Goal: Task Accomplishment & Management: Complete application form

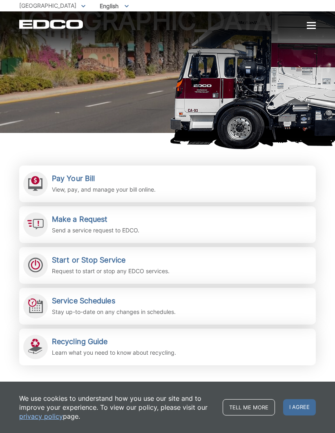
scroll to position [58, 0]
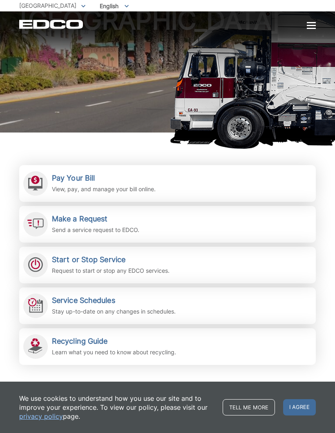
click at [103, 222] on h2 "Make a Request" at bounding box center [95, 219] width 87 height 9
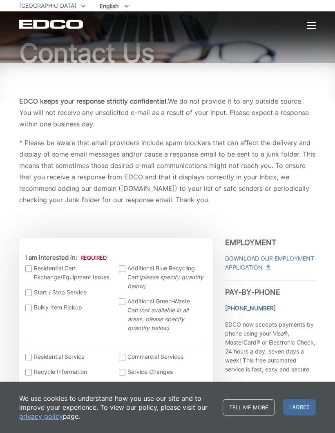
scroll to position [40, 0]
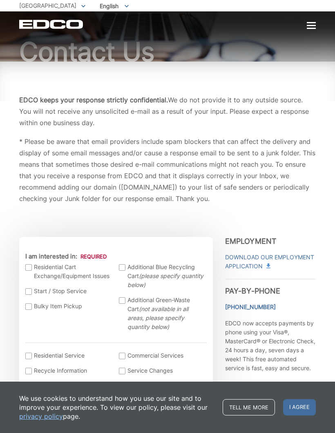
click at [289, 198] on p "* Please be aware that email providers include spam blockers that can affect th…" at bounding box center [167, 170] width 296 height 69
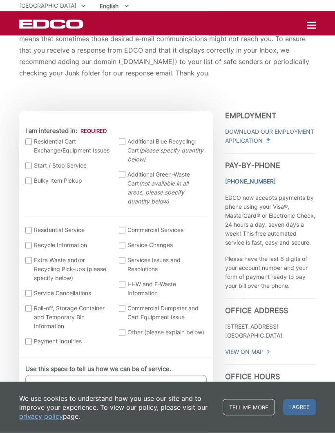
scroll to position [166, 0]
click at [313, 26] on div at bounding box center [311, 25] width 9 height 1
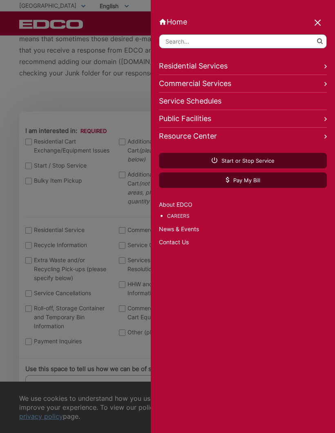
click at [326, 65] on span at bounding box center [325, 66] width 2 height 9
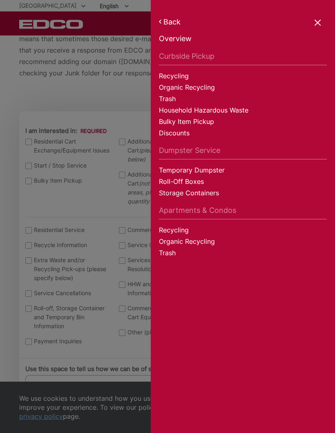
click at [175, 99] on link "Trash" at bounding box center [243, 99] width 168 height 11
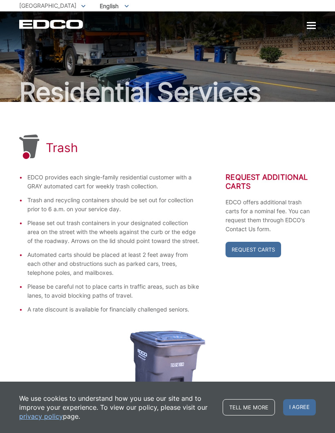
click at [263, 247] on link "Request Carts" at bounding box center [253, 250] width 56 height 16
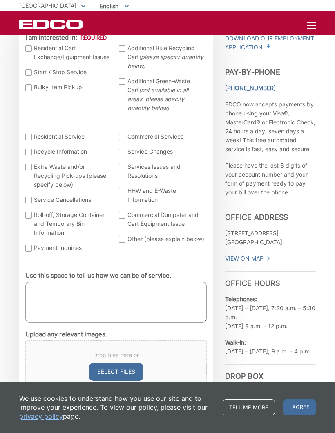
scroll to position [182, 0]
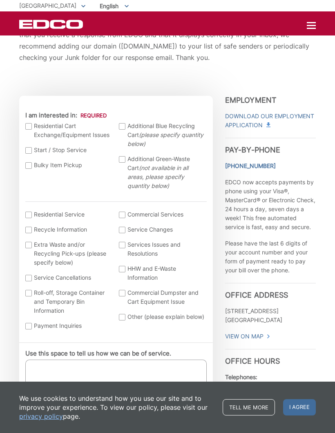
click at [31, 129] on div at bounding box center [28, 126] width 7 height 7
click at [0, 0] on input "I am interested in:" at bounding box center [0, 0] width 0 height 0
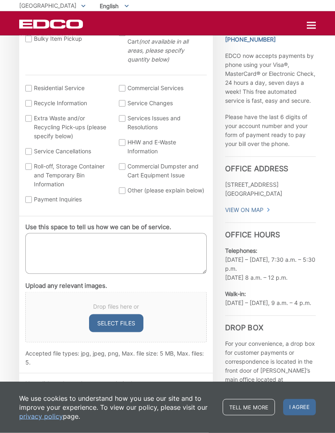
scroll to position [309, 0]
click at [55, 248] on textarea "Use this space to tell us how we can be of service." at bounding box center [115, 253] width 181 height 41
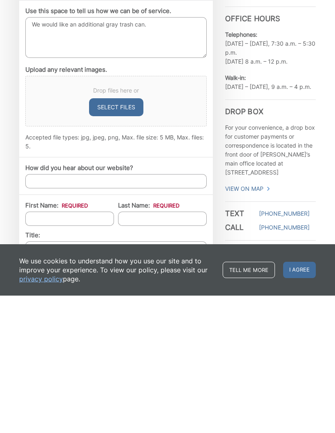
scroll to position [388, 0]
type textarea "We would like an additional gray trash can."
click at [62, 349] on input "First Name: *" at bounding box center [69, 356] width 89 height 14
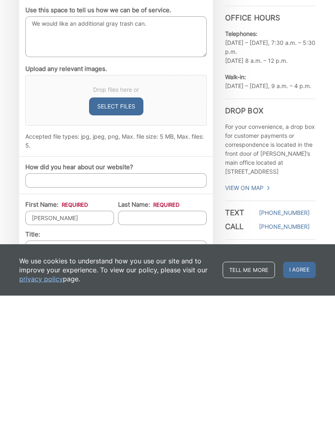
type input "Andrea"
click at [131, 349] on input "Last Name: *" at bounding box center [162, 356] width 89 height 14
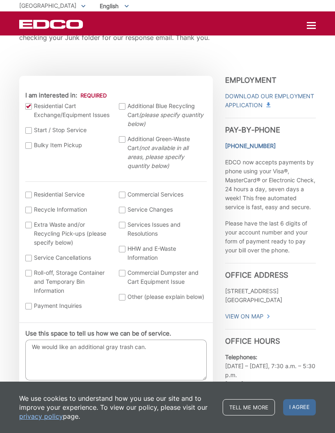
scroll to position [202, 0]
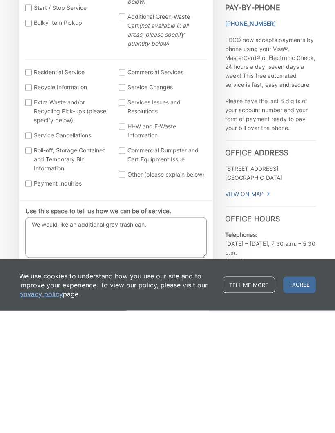
type input "Corry"
click at [159, 340] on textarea "We would like an additional gray trash can." at bounding box center [115, 360] width 181 height 41
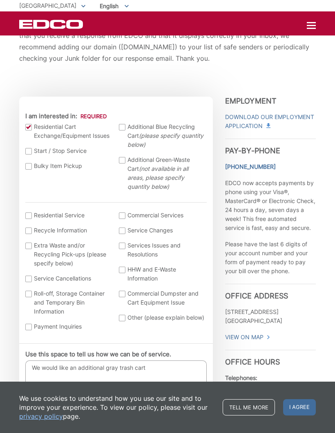
scroll to position [180, 0]
click at [309, 24] on div at bounding box center [311, 25] width 9 height 7
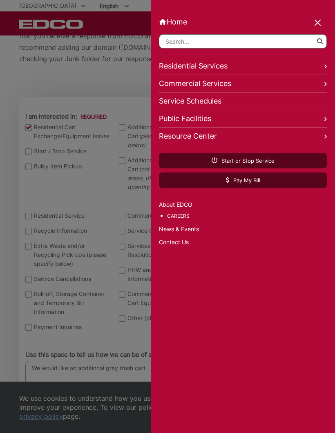
click at [223, 67] on link "Residential Services" at bounding box center [243, 67] width 168 height 18
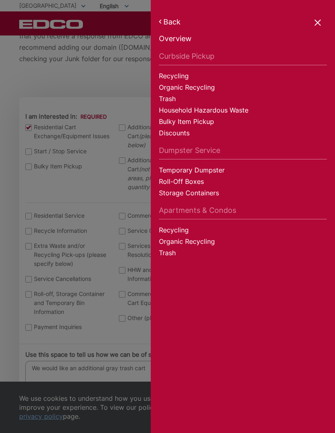
click at [173, 101] on link "Trash" at bounding box center [243, 99] width 168 height 11
click at [313, 21] on link "Back" at bounding box center [243, 22] width 168 height 9
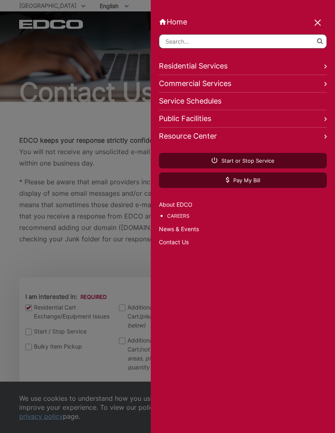
click at [320, 24] on div at bounding box center [317, 23] width 11 height 11
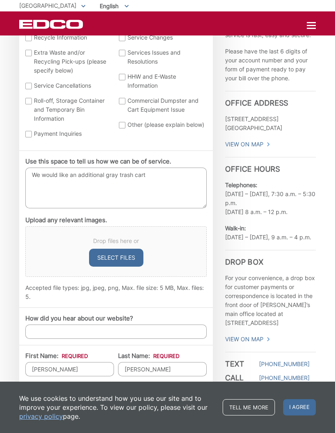
scroll to position [375, 0]
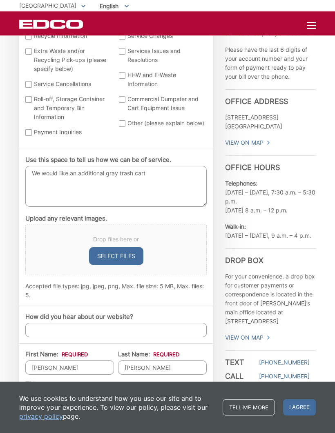
click at [156, 174] on textarea "We would like an additional gray trash cart" at bounding box center [115, 186] width 181 height 41
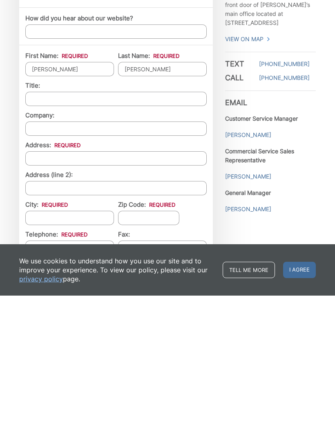
scroll to position [539, 0]
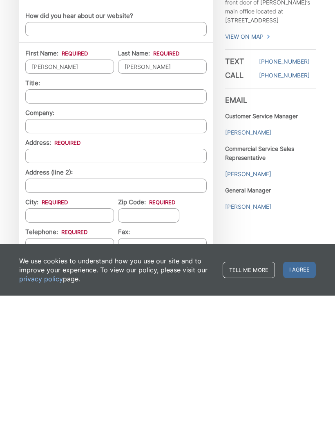
type textarea "We would like an additional gray trash cart included in our service please."
click at [40, 287] on input "Address: *" at bounding box center [115, 294] width 181 height 14
type input "4327 Valle Dr."
type input "La Mesa"
type input "91941"
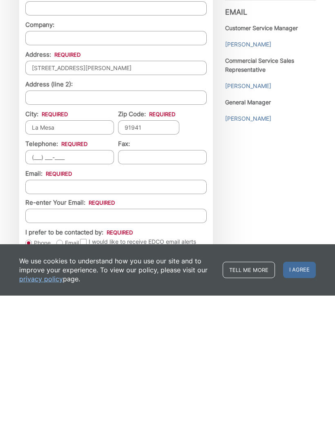
scroll to position [633, 0]
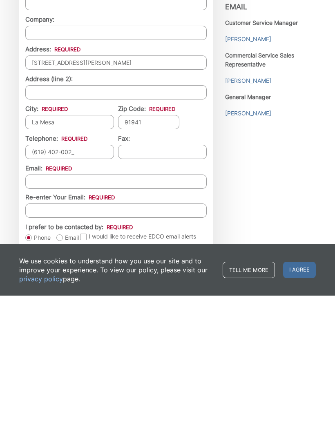
type input "(619) 402-0027"
click at [51, 312] on input "Email *" at bounding box center [115, 319] width 181 height 14
type input "accorry@gmail.com"
click at [46, 341] on input "Re-enter Your Email:" at bounding box center [115, 348] width 181 height 14
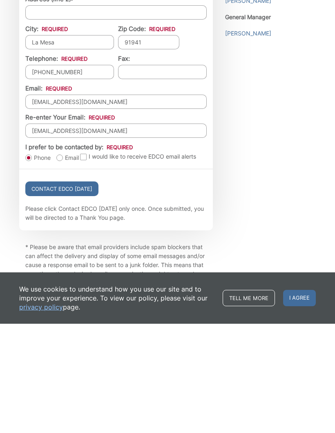
scroll to position [742, 0]
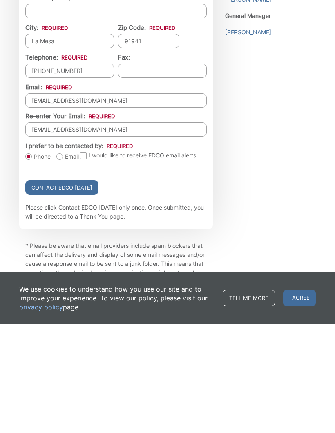
type input "accorry@gmail.com"
click at [61, 262] on label "Email" at bounding box center [67, 266] width 22 height 8
radio input "true"
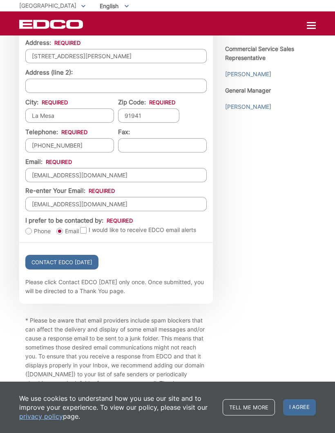
click at [78, 270] on input "Contact EDCO Today" at bounding box center [61, 262] width 73 height 15
